Goal: Find specific page/section: Find specific page/section

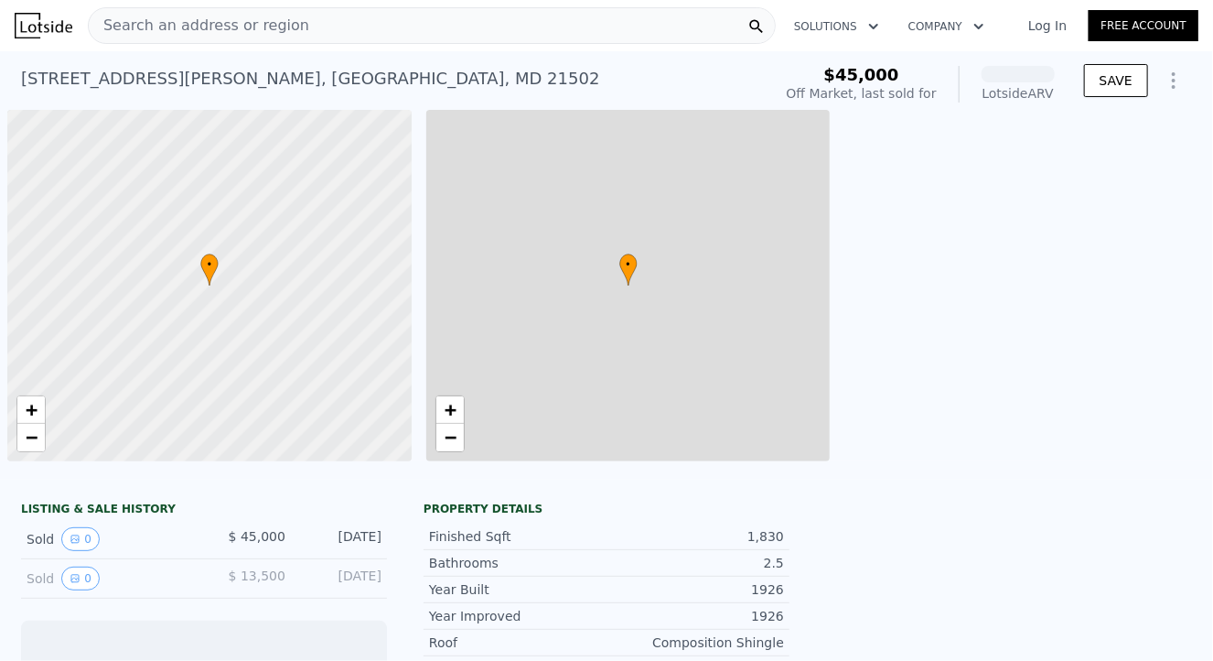
scroll to position [0, 7]
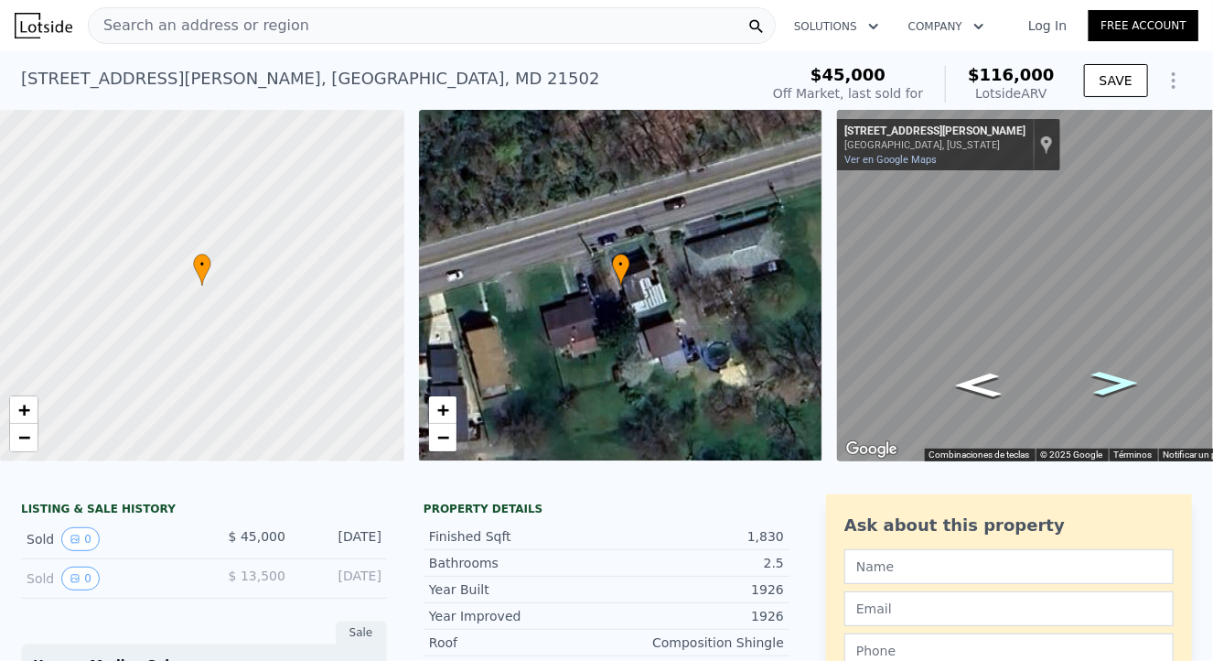
click at [1120, 383] on icon "Ir hacia el oeste, Williams St" at bounding box center [1115, 383] width 87 height 36
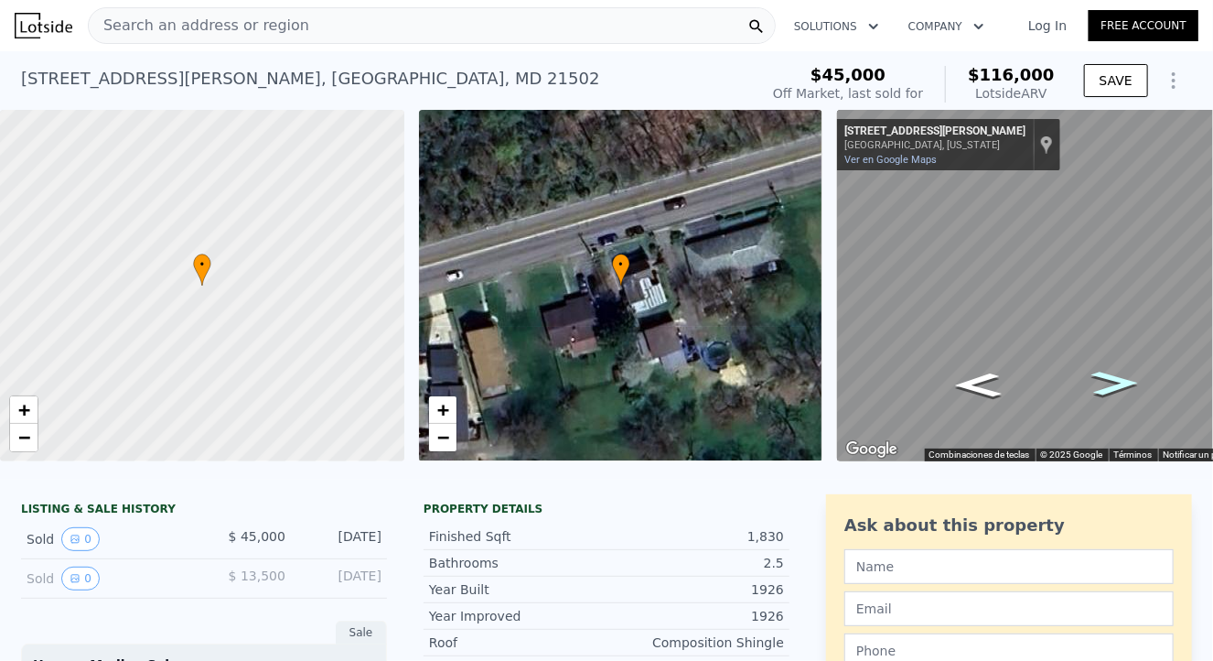
click at [1117, 382] on icon "Ir hacia el oeste, Williams St" at bounding box center [1115, 383] width 87 height 36
click at [1117, 382] on icon "Ir hacia el oeste, Avondale Ave" at bounding box center [1115, 383] width 87 height 36
click at [1117, 382] on icon "Ir hacia el oeste, Williams St" at bounding box center [1115, 382] width 92 height 38
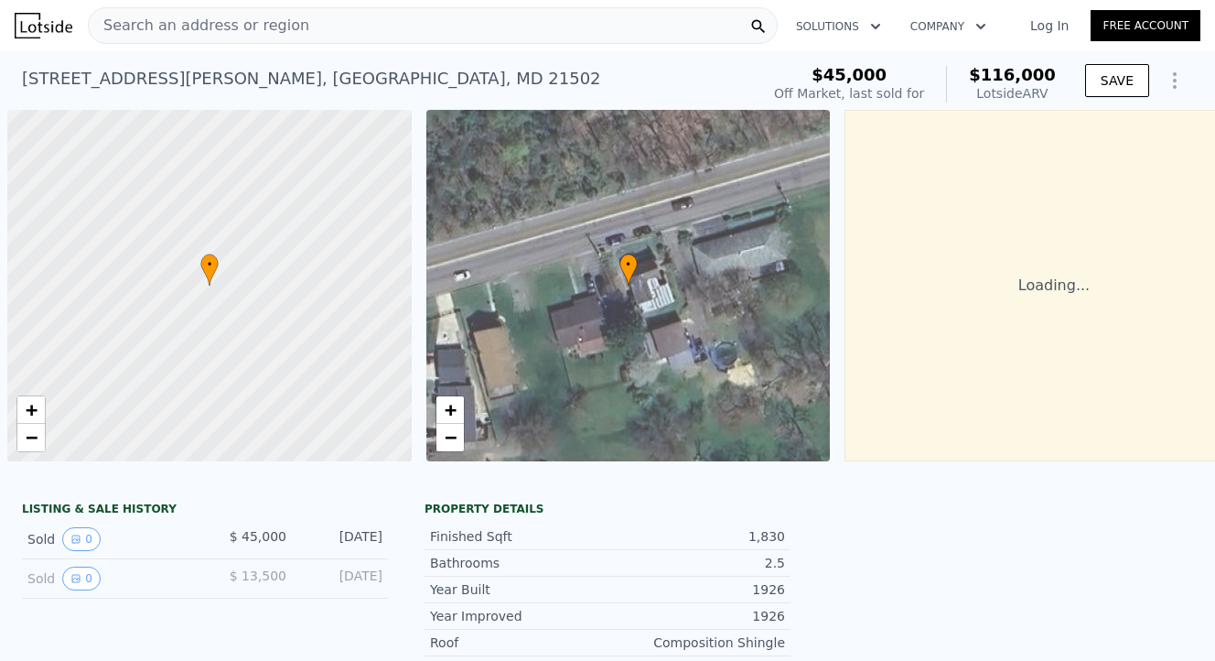
scroll to position [0, 7]
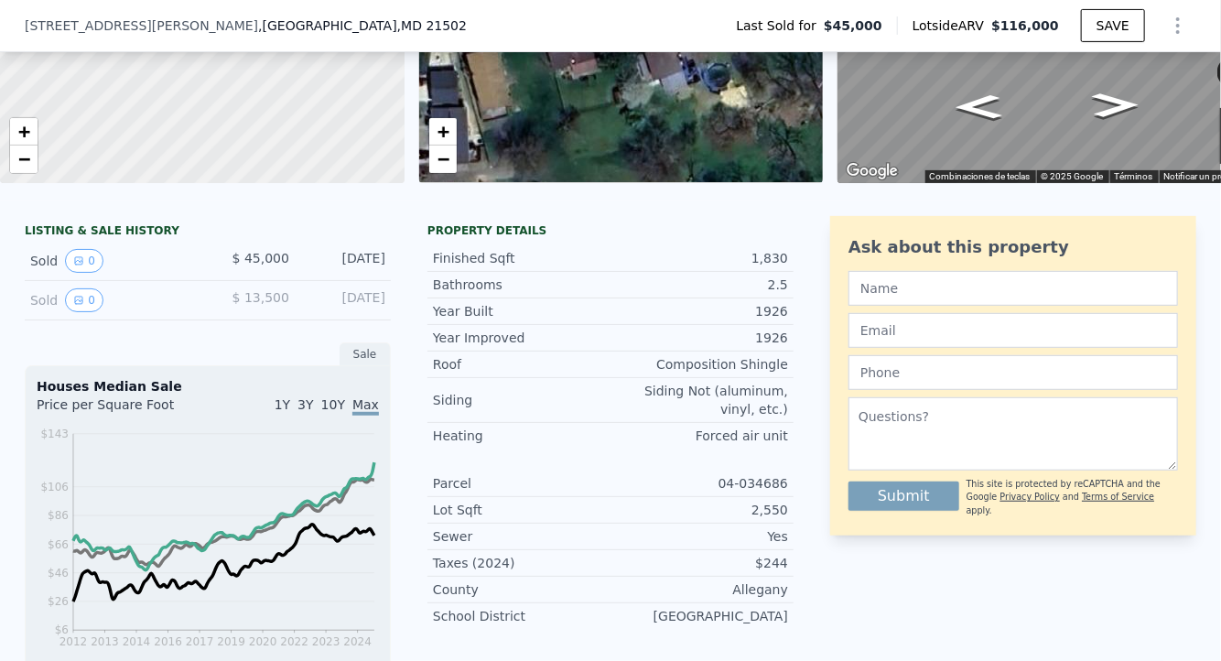
scroll to position [6, 0]
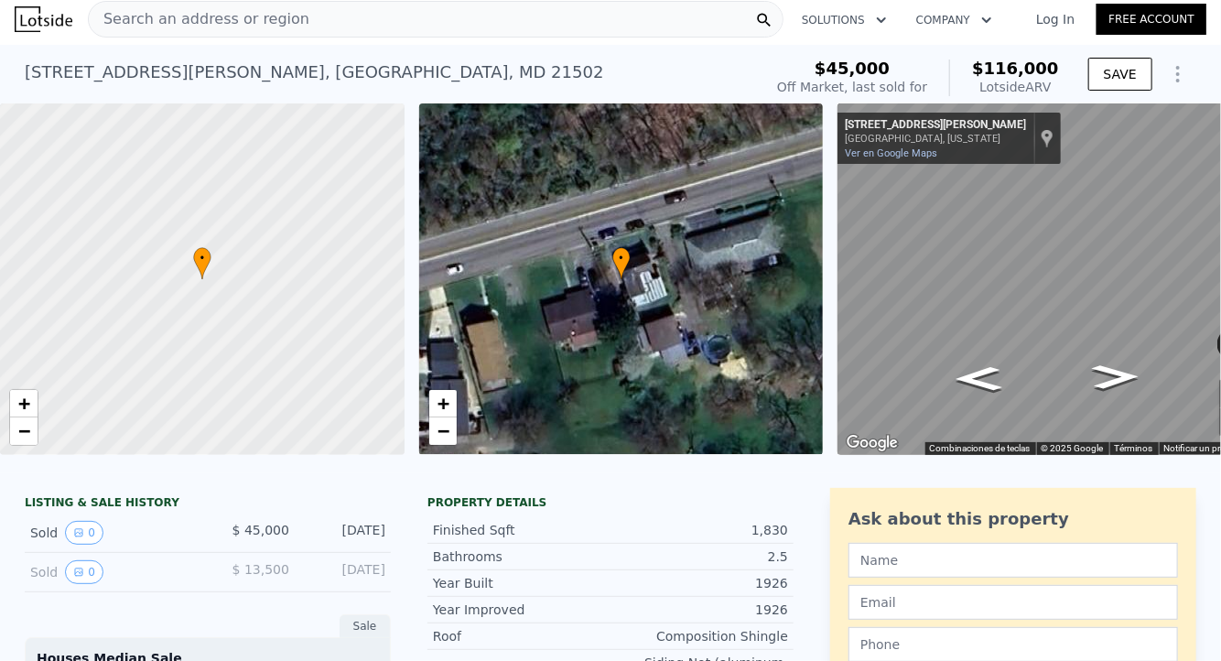
click at [666, 636] on div "Roof Composition Shingle" at bounding box center [610, 636] width 366 height 27
